Goal: Information Seeking & Learning: Learn about a topic

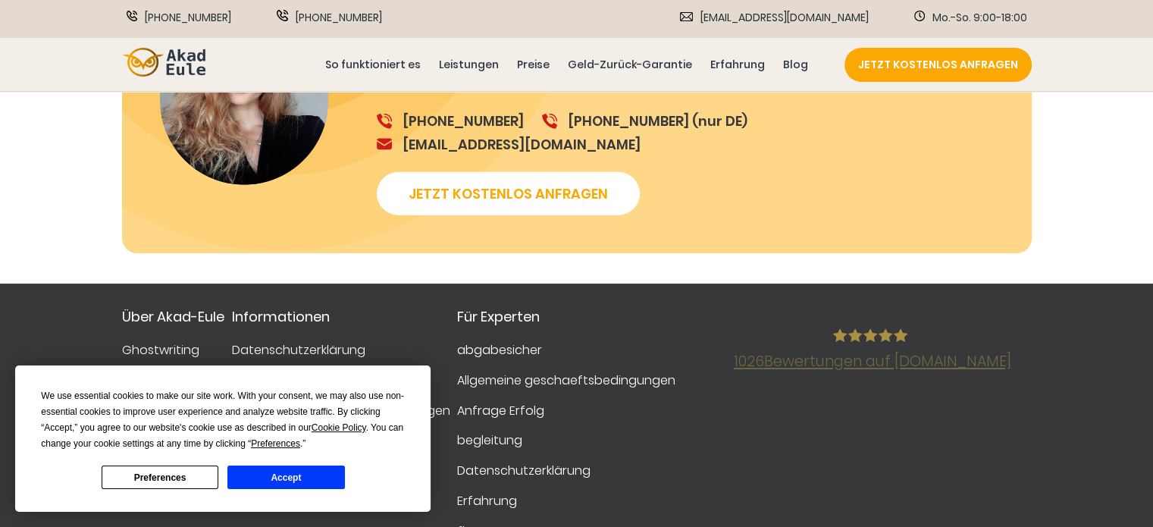
scroll to position [4321, 0]
